Goal: Transaction & Acquisition: Purchase product/service

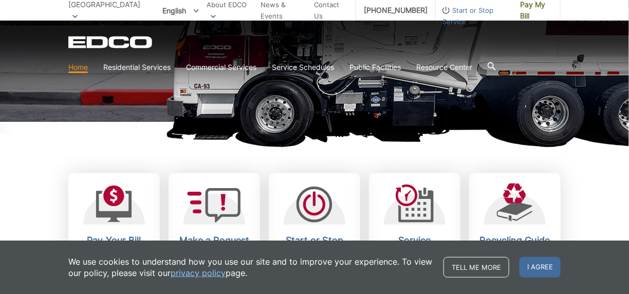
scroll to position [257, 0]
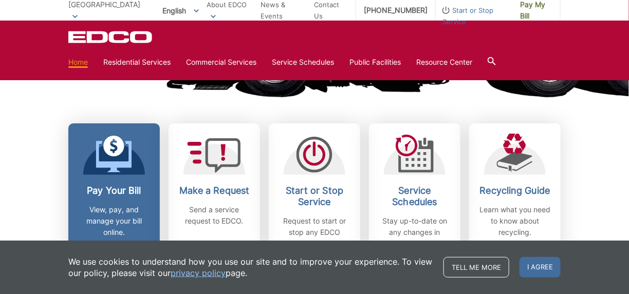
click at [118, 156] on icon at bounding box center [114, 154] width 36 height 37
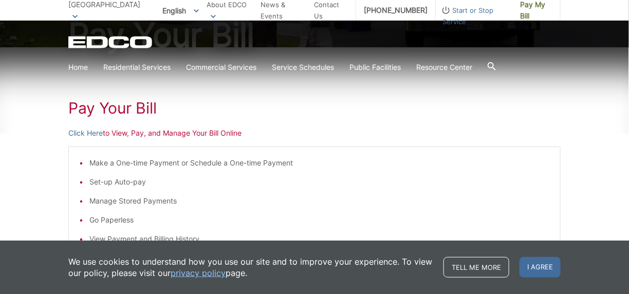
scroll to position [154, 0]
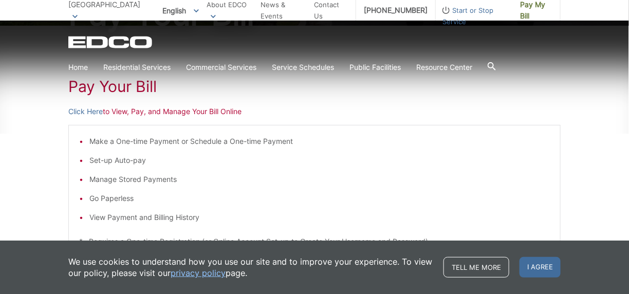
click at [119, 140] on li "Make a One-time Payment or Schedule a One-time Payment" at bounding box center [319, 141] width 460 height 11
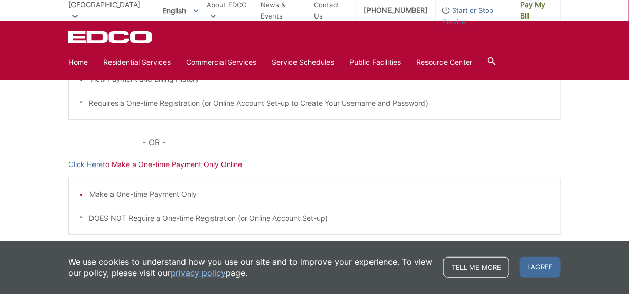
scroll to position [308, 0]
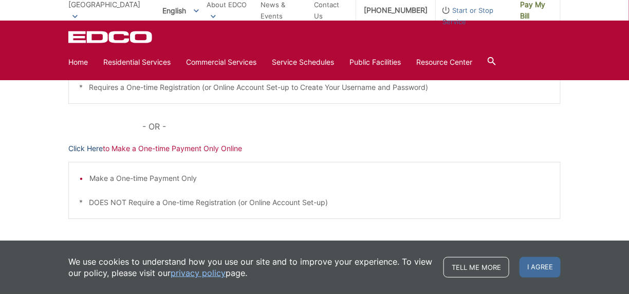
click at [94, 150] on link "Click Here" at bounding box center [85, 148] width 34 height 11
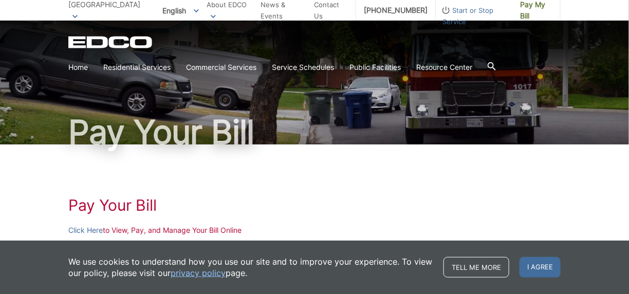
scroll to position [51, 0]
